Goal: Information Seeking & Learning: Learn about a topic

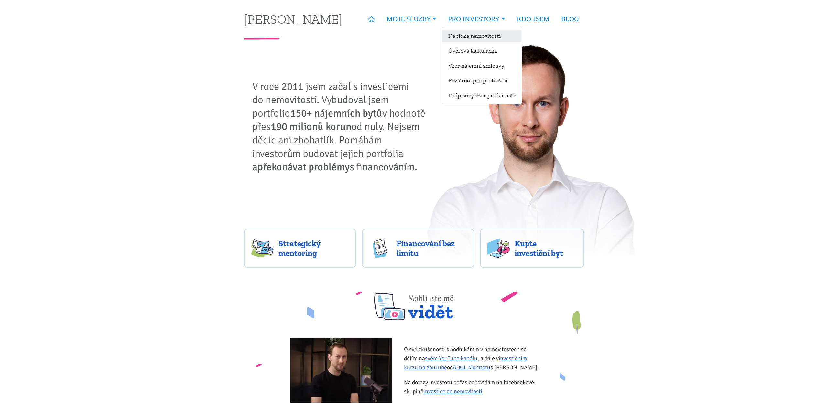
click at [477, 36] on link "Nabídka nemovitostí" at bounding box center [481, 36] width 79 height 12
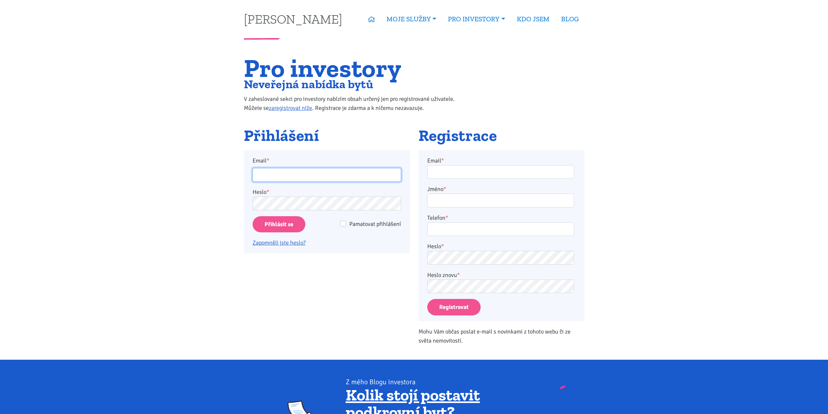
click at [258, 177] on input "Email *" at bounding box center [327, 175] width 148 height 14
type input "kuba.sutnar@seznam.cz"
click at [275, 224] on input "Přihlásit se" at bounding box center [279, 224] width 53 height 16
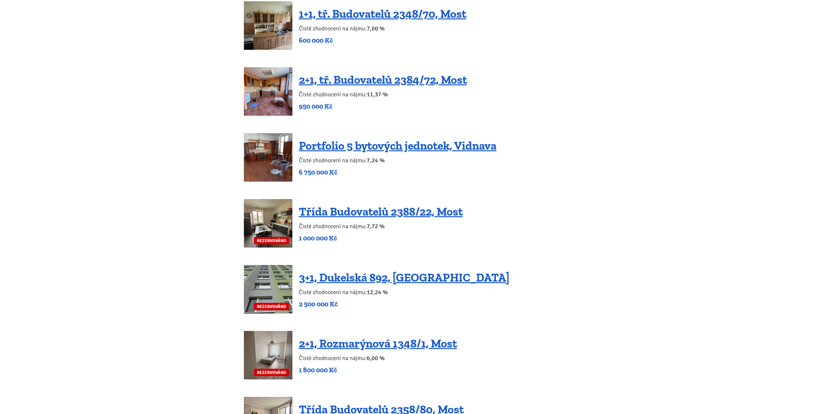
scroll to position [1352, 0]
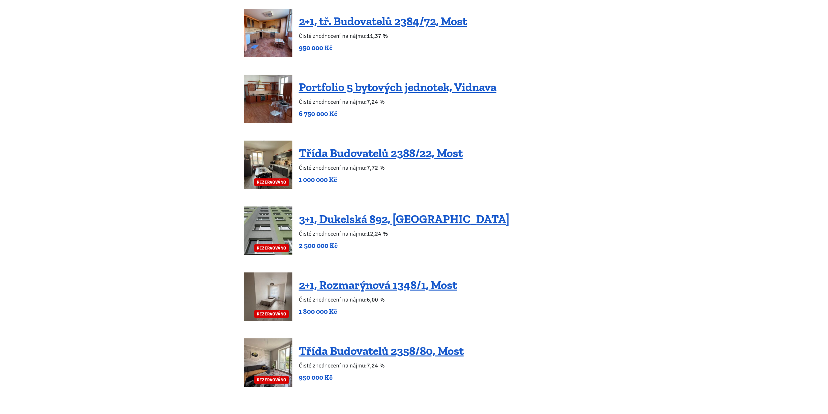
click at [265, 353] on img at bounding box center [268, 363] width 49 height 49
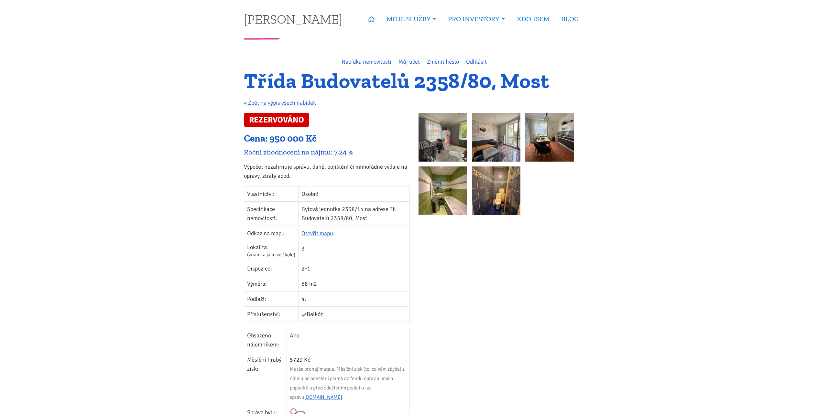
click at [430, 135] on img at bounding box center [442, 137] width 49 height 49
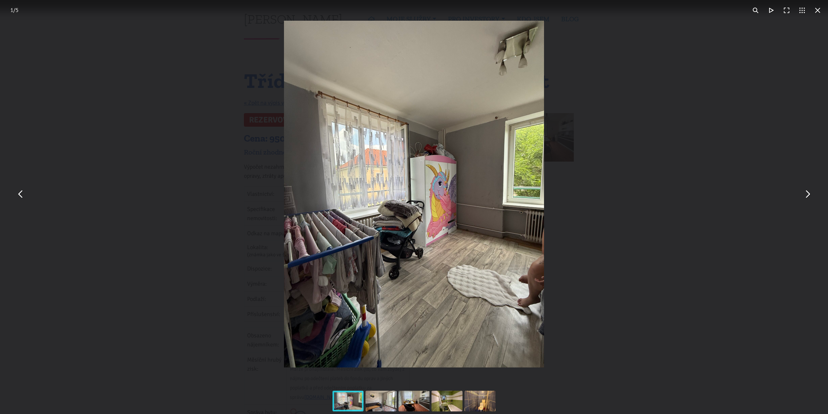
click at [809, 196] on button "You can close this modal content with the ESC key" at bounding box center [807, 195] width 16 height 16
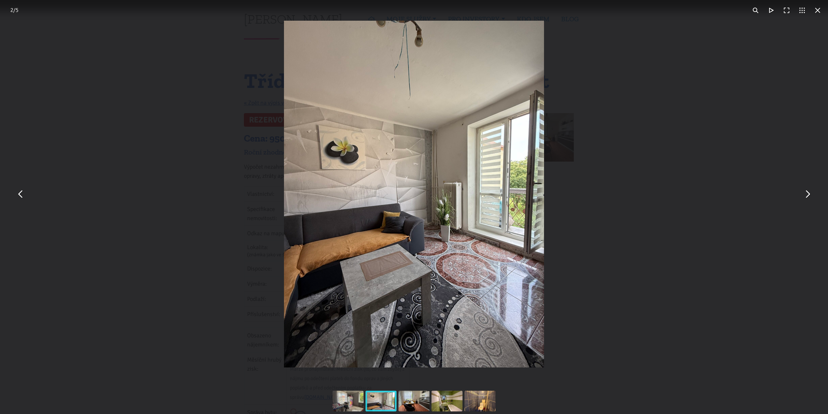
click at [809, 196] on button "You can close this modal content with the ESC key" at bounding box center [807, 195] width 16 height 16
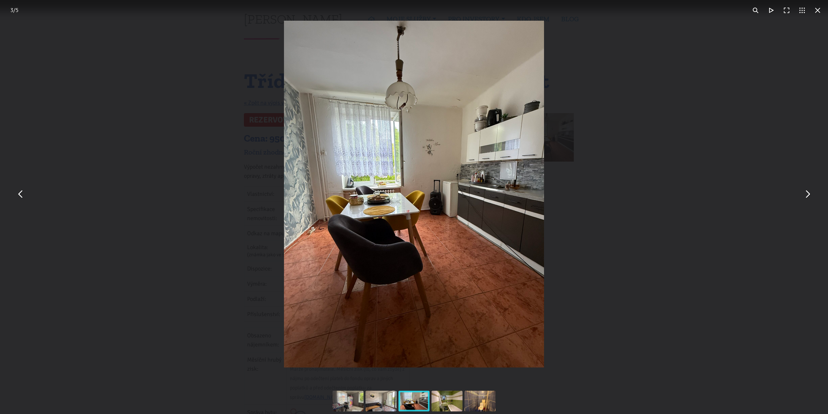
click at [809, 196] on button "You can close this modal content with the ESC key" at bounding box center [807, 195] width 16 height 16
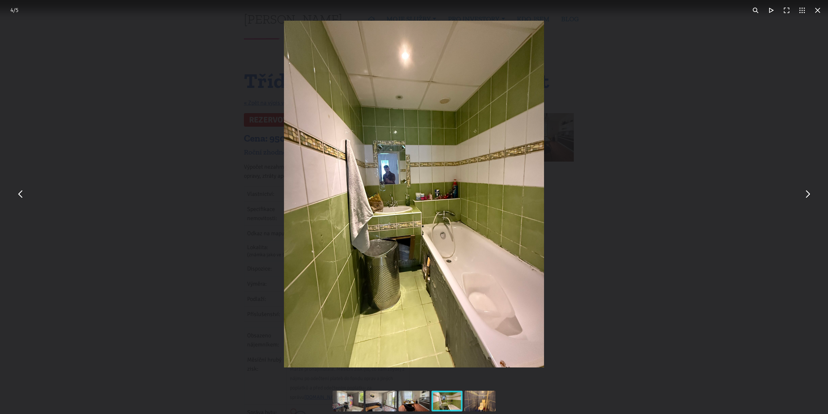
click at [819, 12] on button "You can close this modal content with the ESC key" at bounding box center [818, 11] width 16 height 16
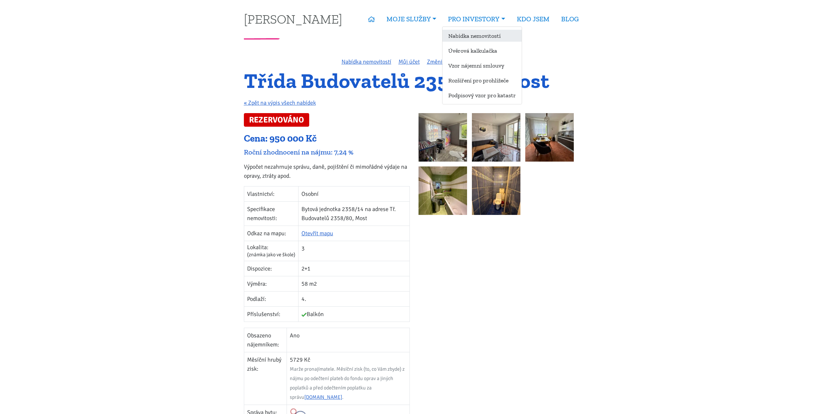
click at [486, 36] on link "Nabídka nemovitostí" at bounding box center [481, 36] width 79 height 12
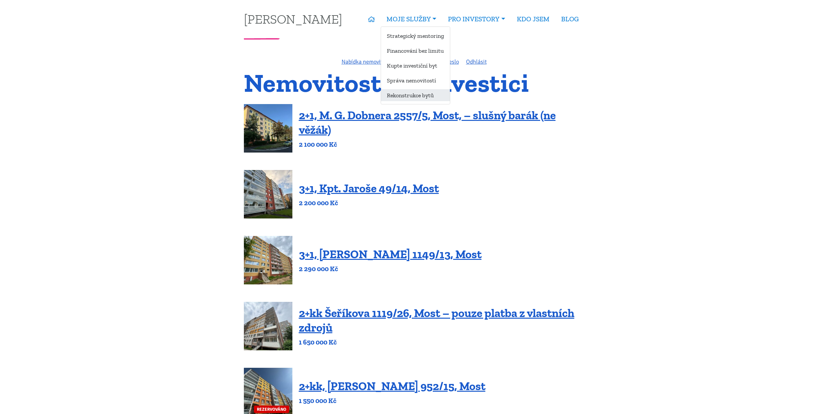
click at [410, 93] on link "Rekonstrukce bytů" at bounding box center [415, 95] width 69 height 12
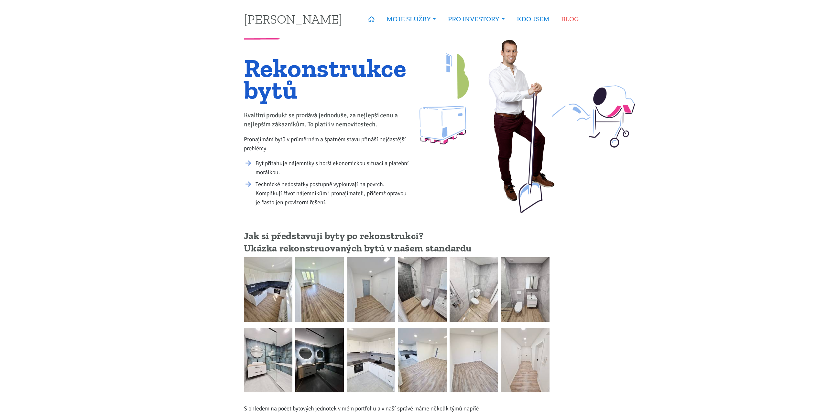
click at [567, 18] on link "BLOG" at bounding box center [569, 19] width 29 height 15
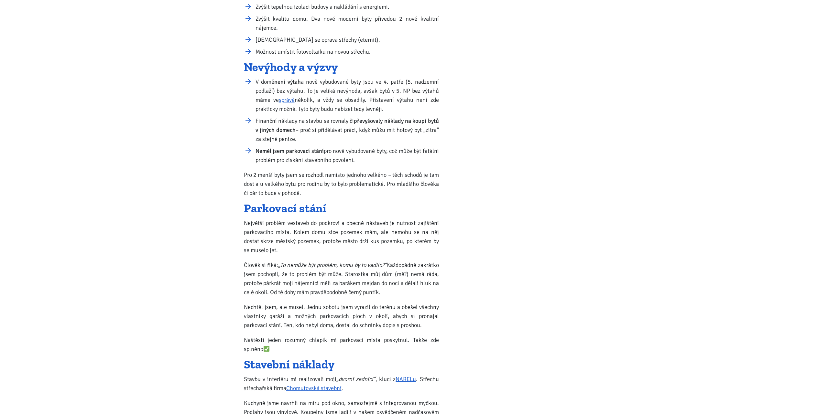
scroll to position [462, 0]
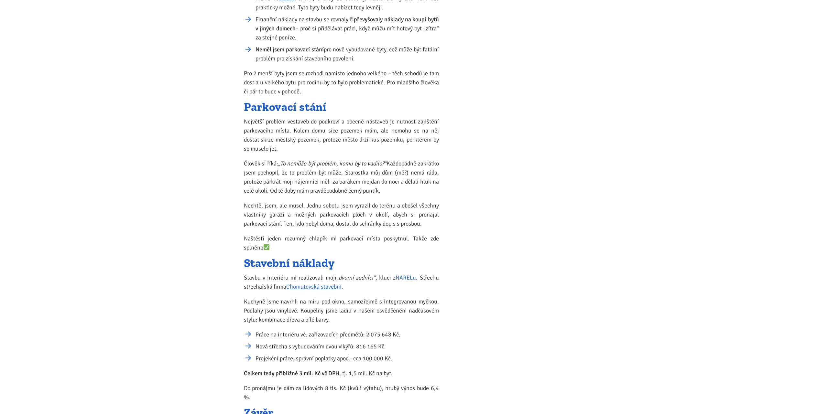
click at [402, 277] on link "NARELu" at bounding box center [405, 277] width 20 height 7
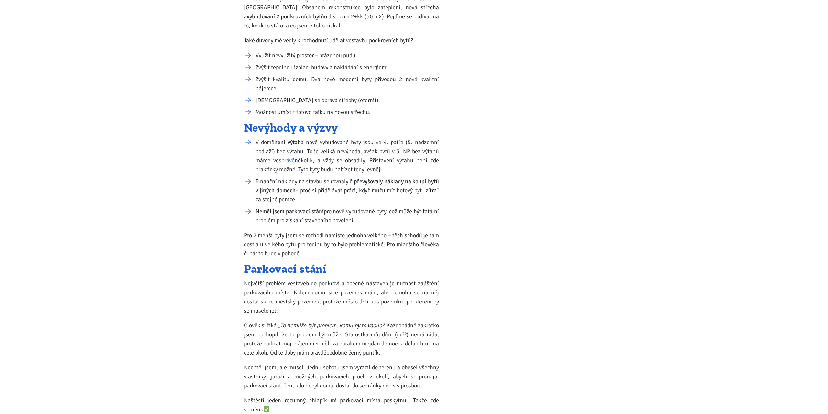
scroll to position [264, 0]
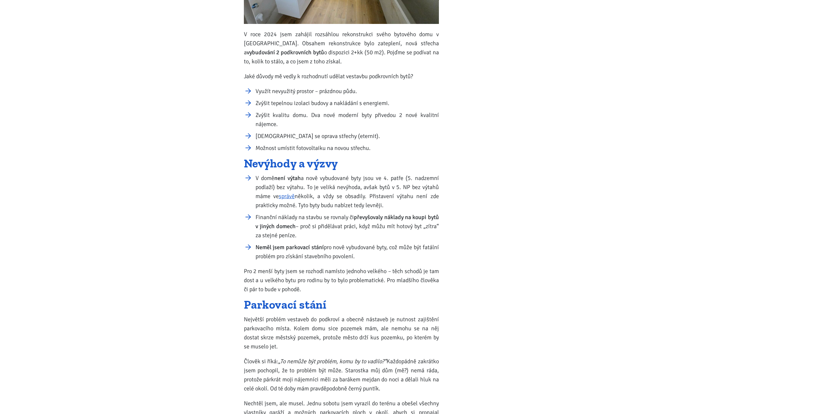
drag, startPoint x: 321, startPoint y: 105, endPoint x: 0, endPoint y: 219, distance: 340.5
click at [317, 112] on ul "Využít nevyužitý prostor – prázdnou půdu. Zvýšit tepelnou izolaci budovy a nakl…" at bounding box center [341, 120] width 195 height 66
